Goal: Information Seeking & Learning: Learn about a topic

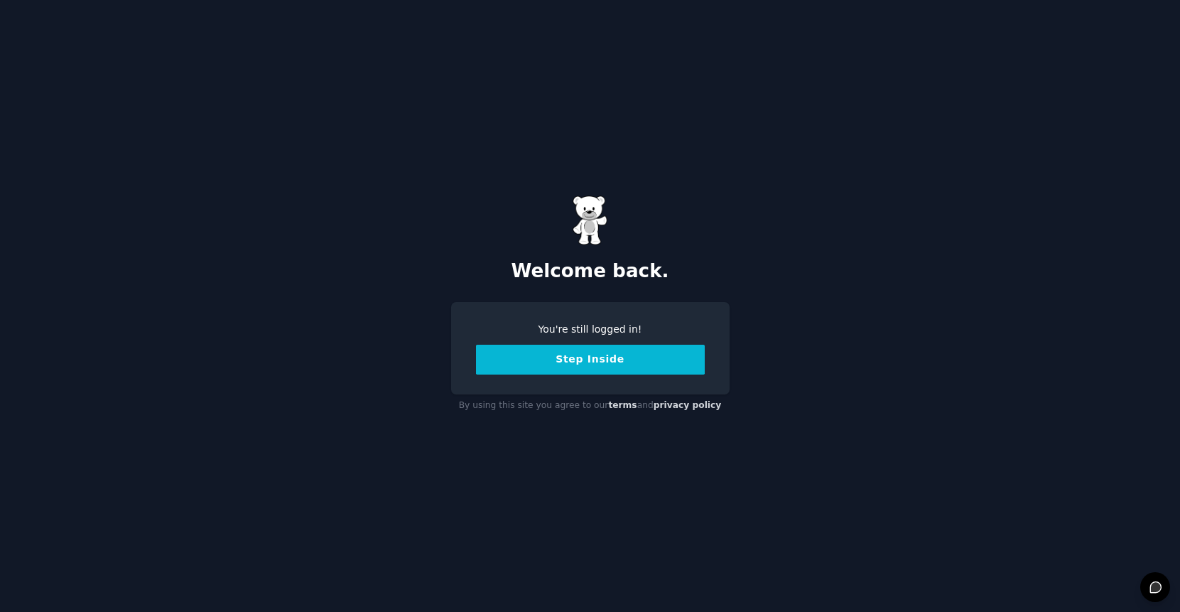
click at [546, 360] on button "Step Inside" at bounding box center [590, 360] width 229 height 30
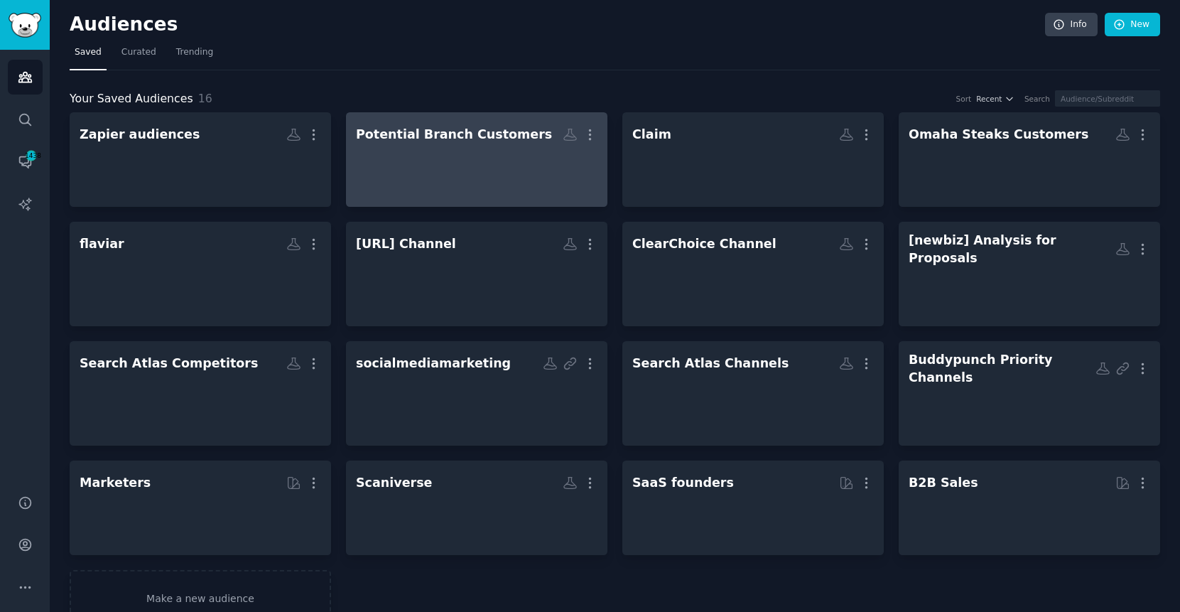
click at [403, 175] on div at bounding box center [477, 172] width 242 height 50
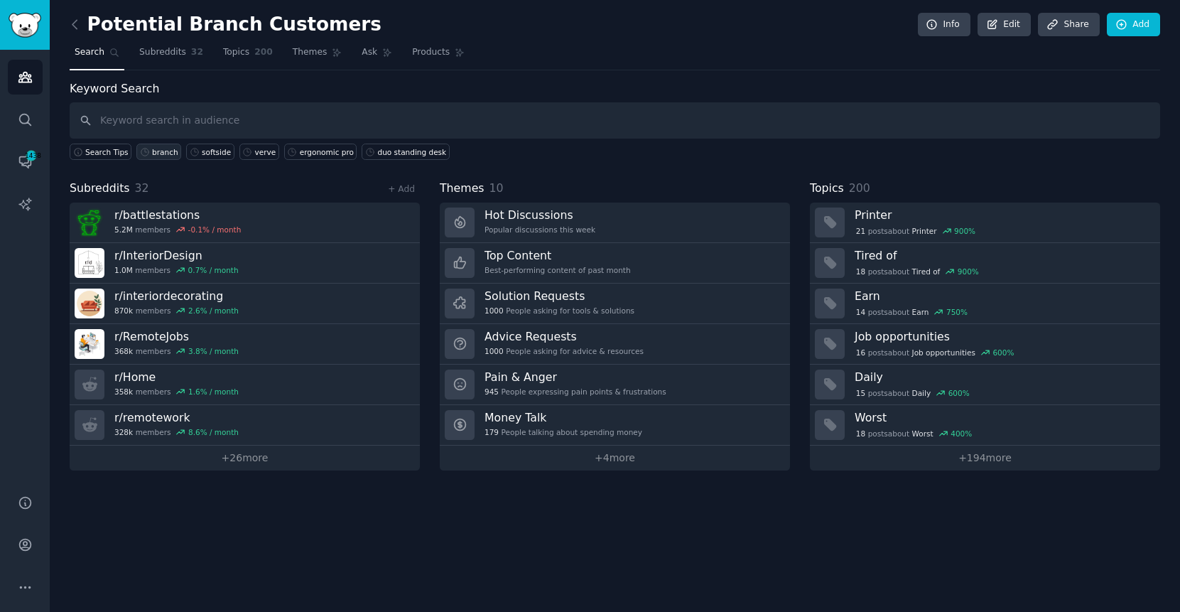
click at [166, 155] on div "branch" at bounding box center [165, 152] width 26 height 10
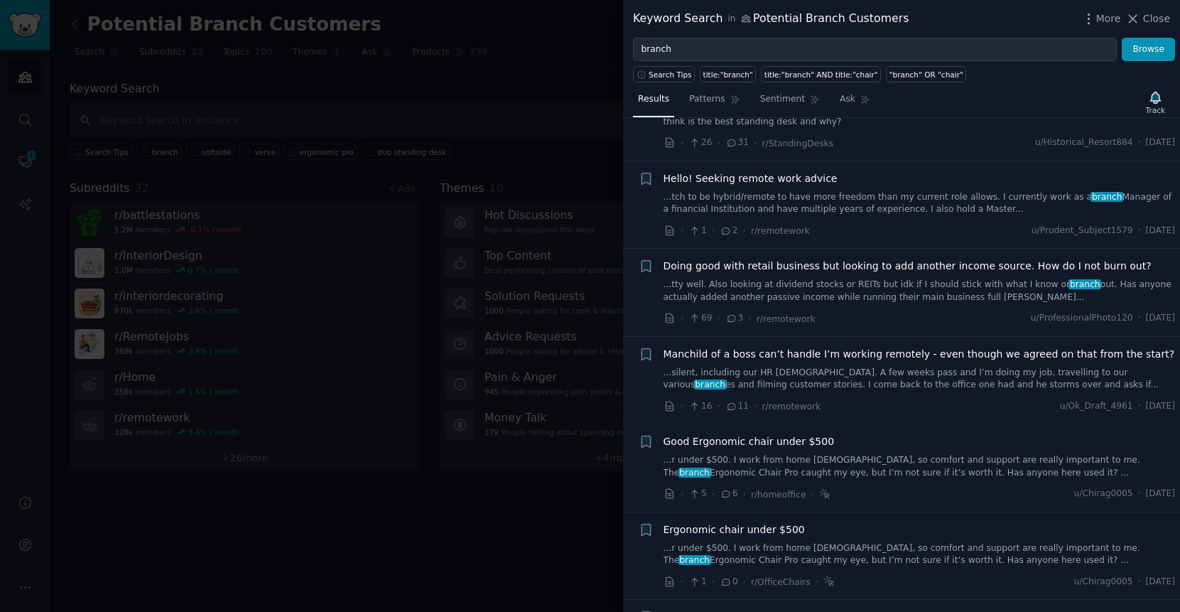
scroll to position [335, 0]
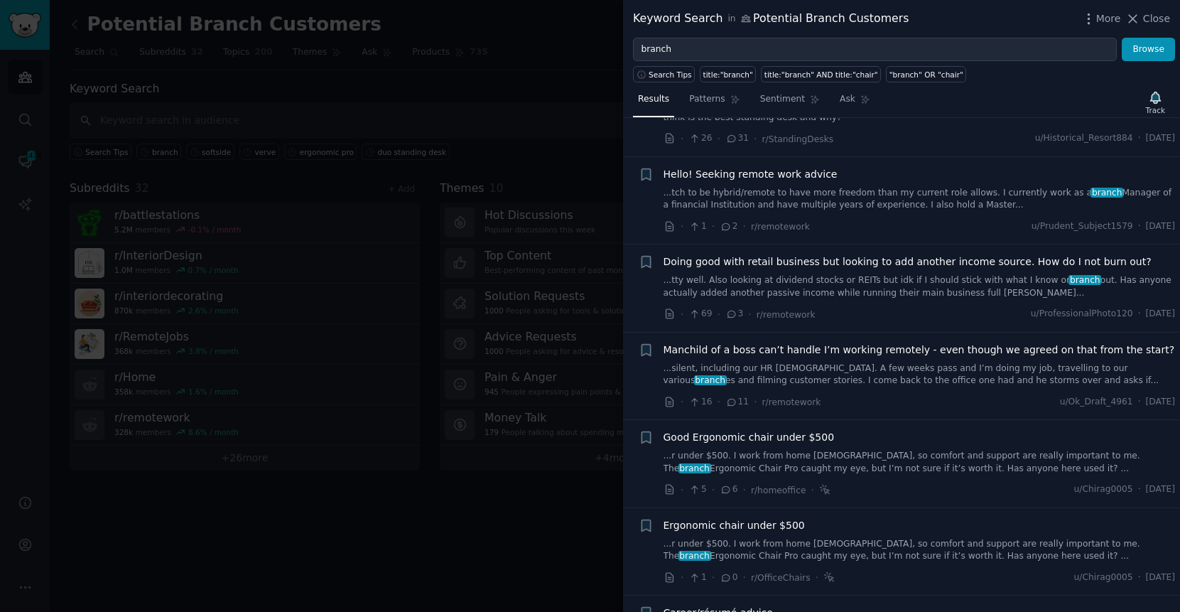
click at [917, 456] on link "...r under $500. I work from home [DEMOGRAPHIC_DATA], so comfort and support ar…" at bounding box center [920, 462] width 512 height 25
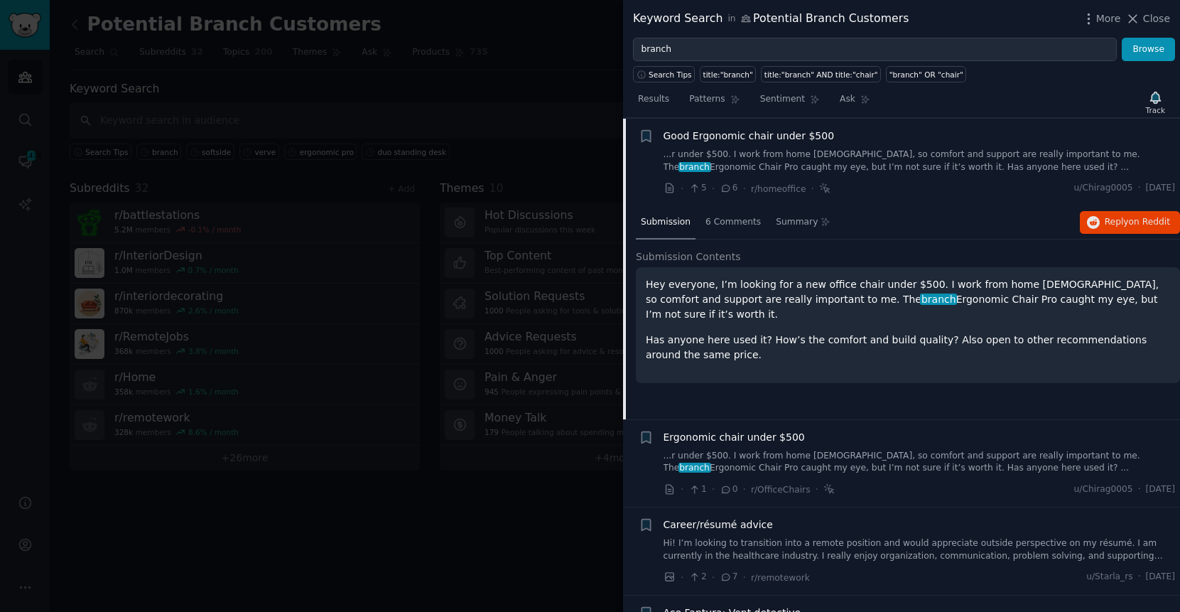
scroll to position [637, 0]
click at [887, 458] on link "...r under $500. I work from home [DEMOGRAPHIC_DATA], so comfort and support ar…" at bounding box center [920, 461] width 512 height 25
